Goal: Find specific page/section: Find specific page/section

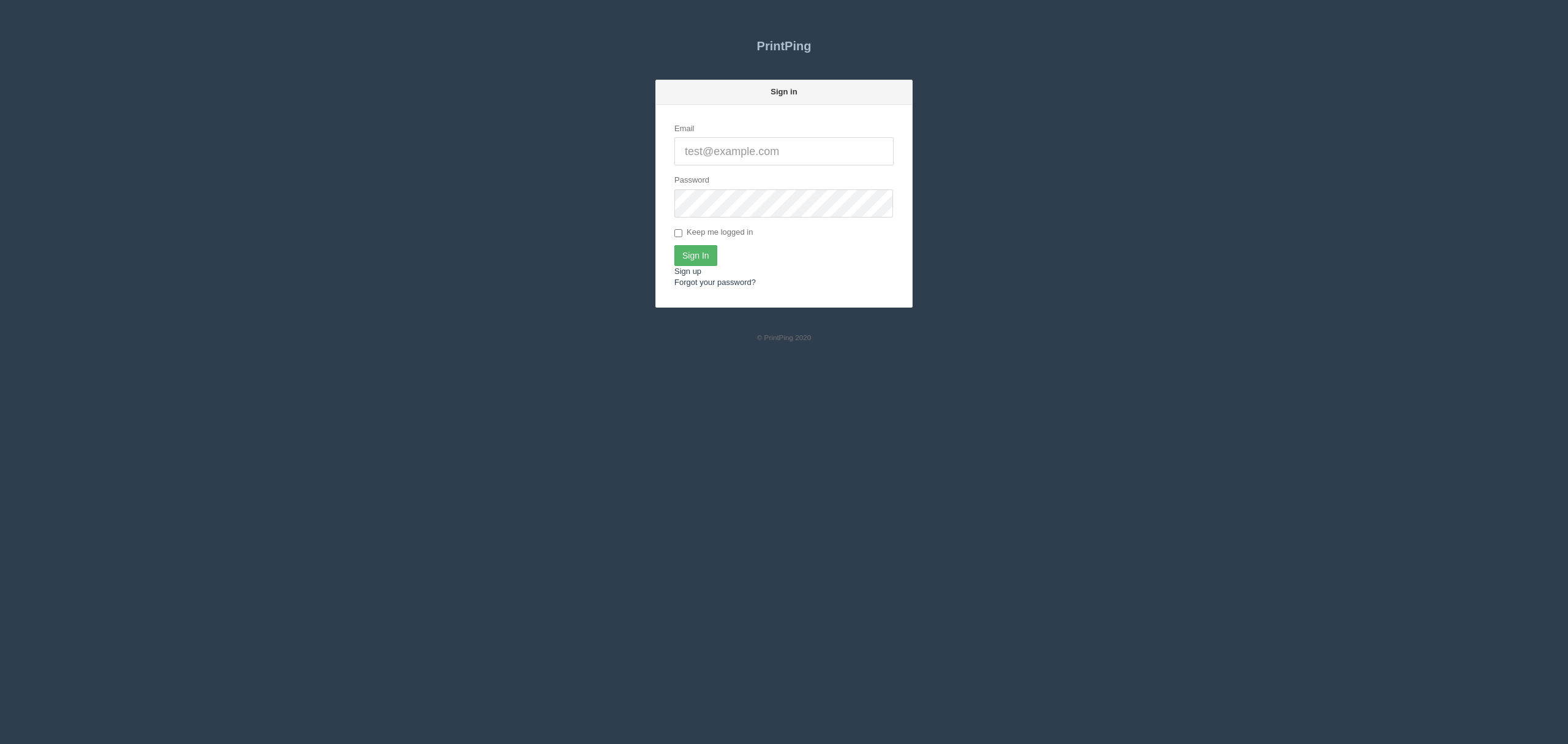
type input "[EMAIL_ADDRESS][DOMAIN_NAME]"
click at [689, 251] on input "Sign In" at bounding box center [696, 255] width 43 height 21
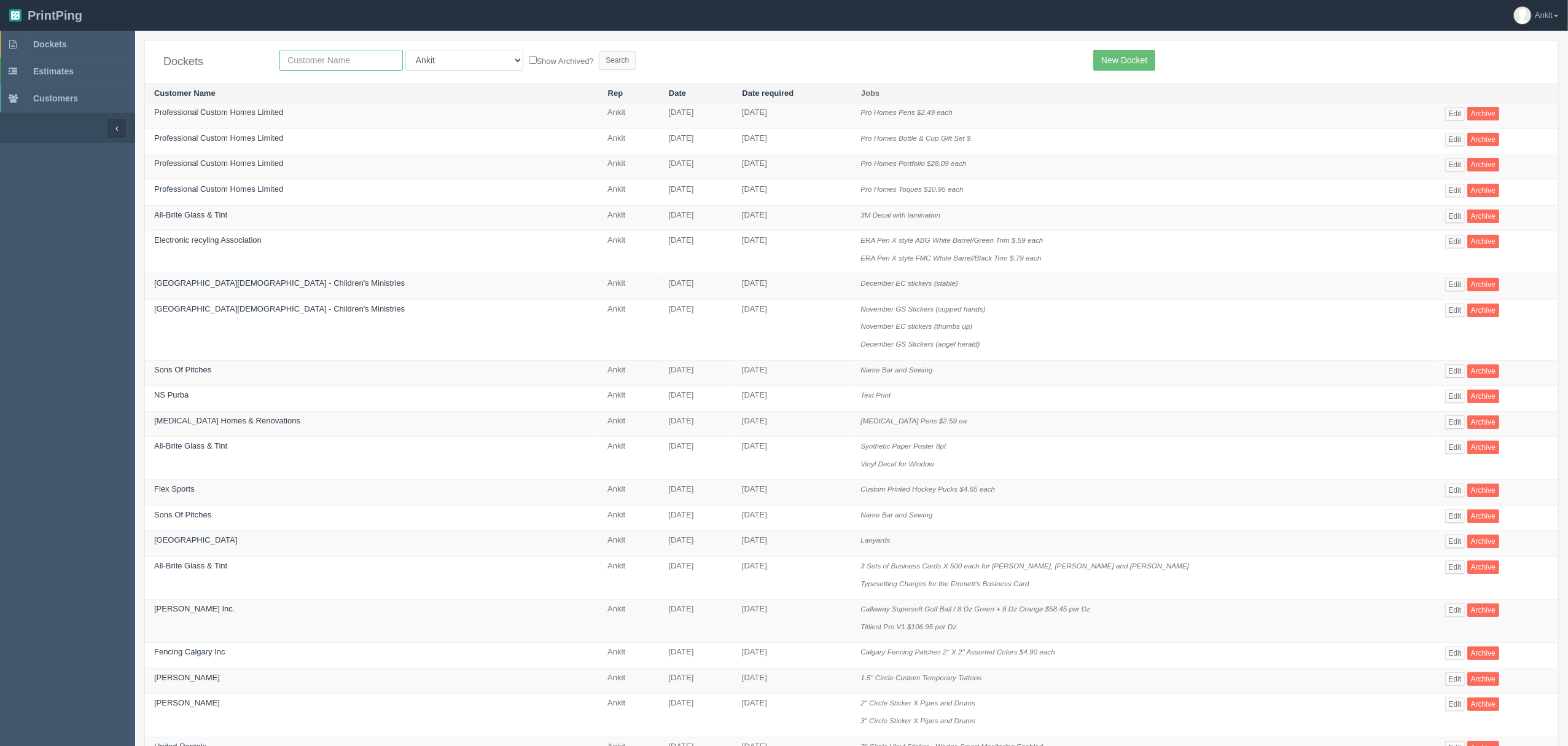
click at [342, 57] on input "text" at bounding box center [340, 60] width 123 height 21
type input "flex"
click at [599, 51] on input "Search" at bounding box center [617, 60] width 37 height 19
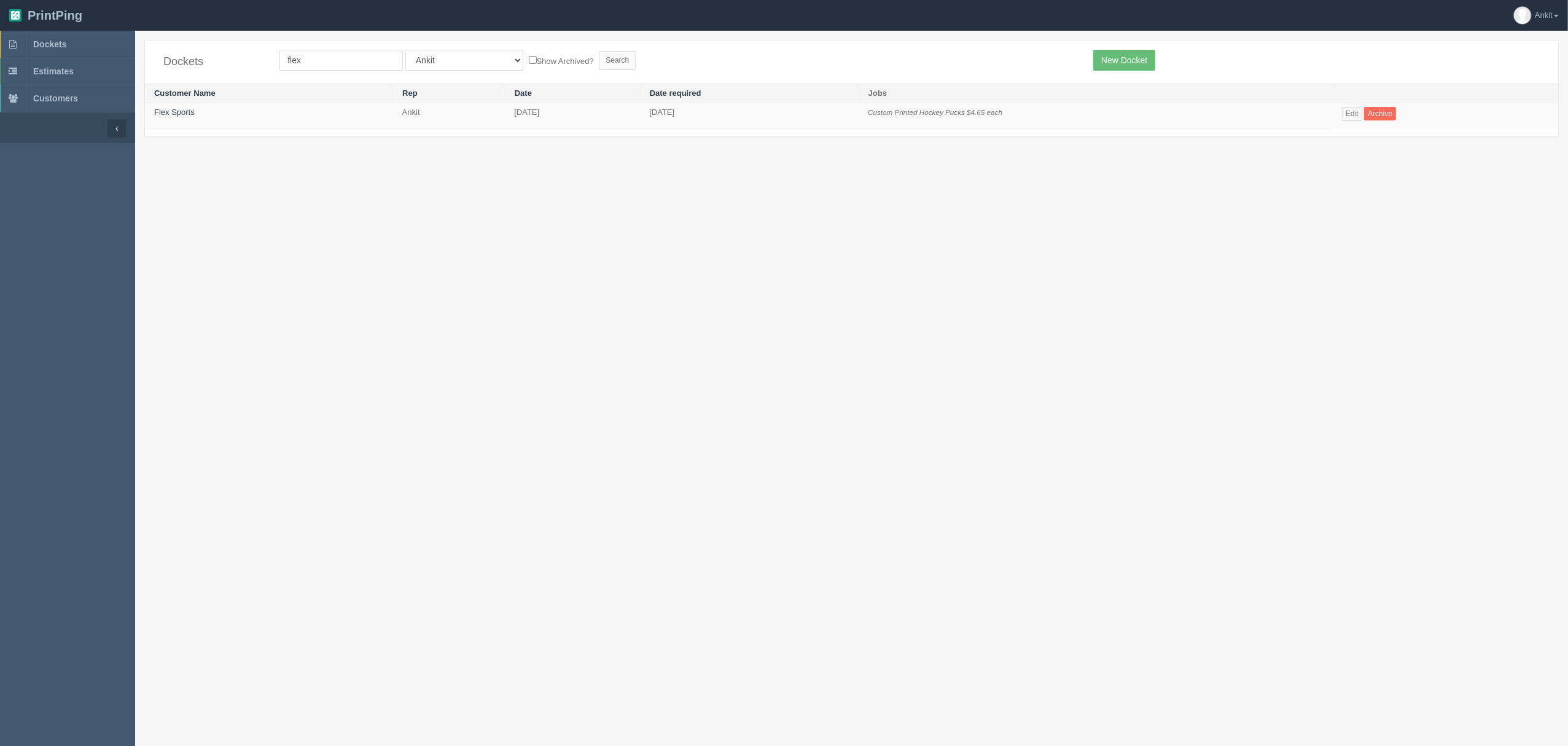
click at [346, 111] on td "Flex Sports" at bounding box center [269, 116] width 248 height 26
